Goal: Task Accomplishment & Management: Manage account settings

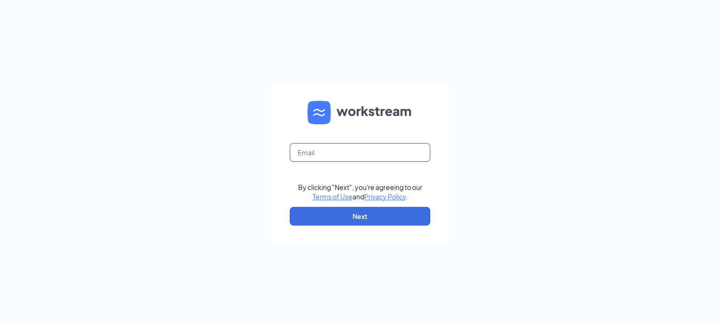
click at [378, 149] on input "text" at bounding box center [360, 152] width 141 height 19
type input "[PERSON_NAME][EMAIL_ADDRESS][PERSON_NAME][DOMAIN_NAME]"
click at [365, 205] on form "[PERSON_NAME][EMAIL_ADDRESS][PERSON_NAME][DOMAIN_NAME] By clicking "Next", you'…" at bounding box center [360, 163] width 178 height 162
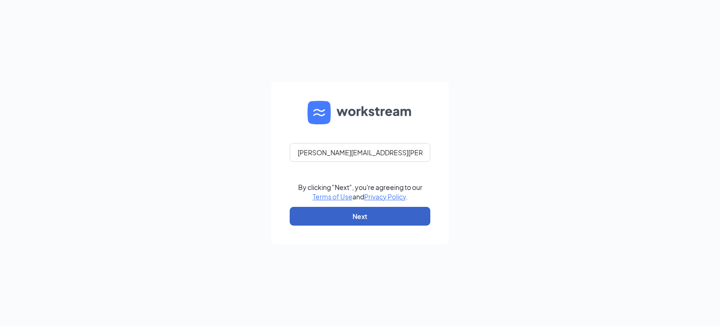
click at [362, 214] on button "Next" at bounding box center [360, 216] width 141 height 19
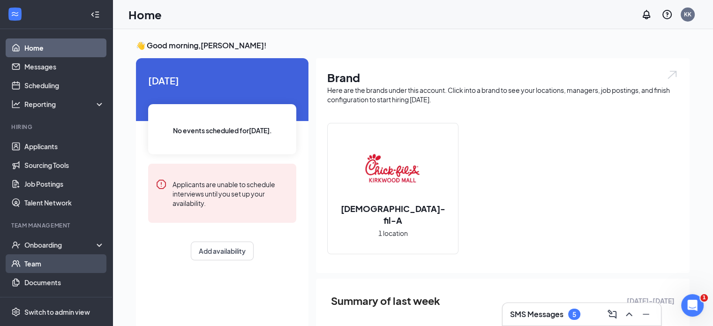
click at [30, 268] on link "Team" at bounding box center [64, 263] width 80 height 19
